Goal: Information Seeking & Learning: Learn about a topic

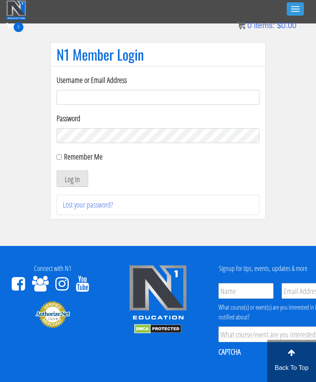
type input "batyacohen5@gmail.com"
click at [72, 179] on button "Log In" at bounding box center [73, 178] width 32 height 16
click at [73, 180] on button "Log In" at bounding box center [73, 178] width 32 height 16
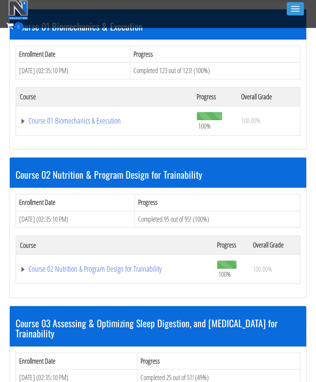
scroll to position [378, 0]
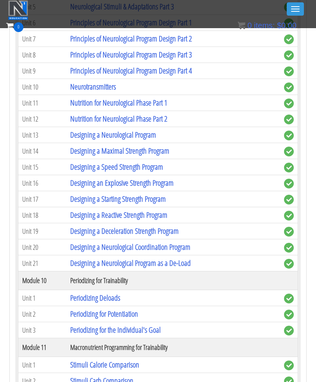
scroll to position [1921, 0]
click at [168, 102] on link "Nutrition for Neurological Phase Part 1" at bounding box center [118, 103] width 97 height 11
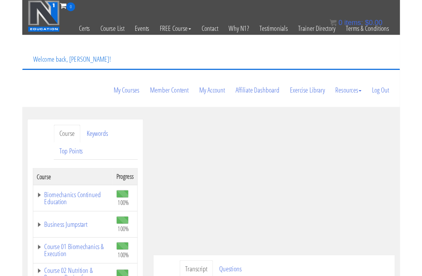
scroll to position [71, 0]
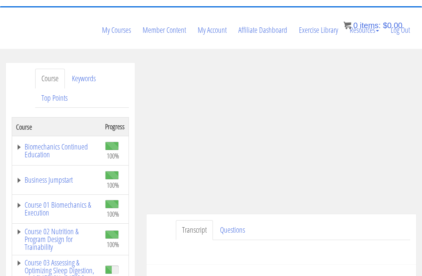
click at [68, 228] on link "Course 02 Nutrition & Program Design for Trainability" at bounding box center [56, 239] width 81 height 23
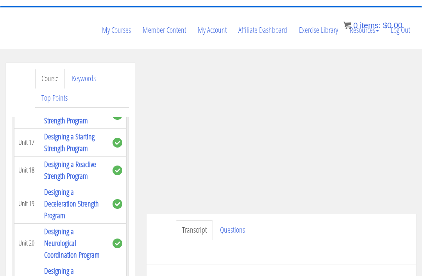
scroll to position [2552, 0]
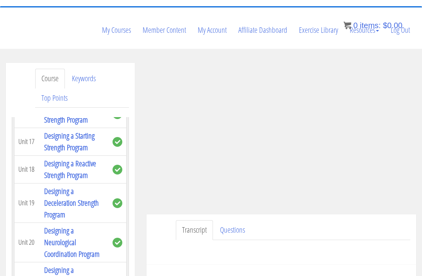
click at [77, 42] on link "Designing a Neurological Program" at bounding box center [71, 31] width 55 height 22
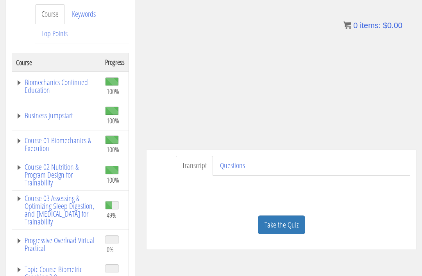
click at [50, 164] on link "Course 02 Nutrition & Program Design for Trainability" at bounding box center [56, 175] width 81 height 23
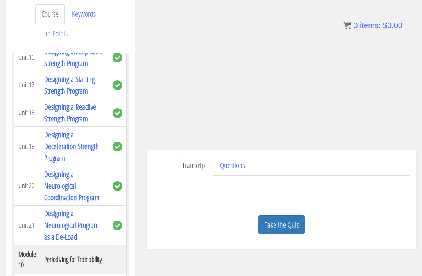
scroll to position [2547, 4]
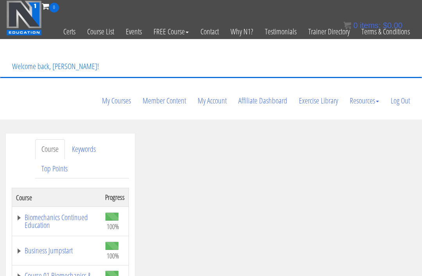
click at [398, 82] on link "Log Out" at bounding box center [400, 100] width 31 height 37
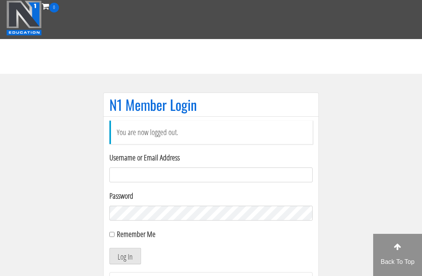
scroll to position [84, 0]
